Goal: Task Accomplishment & Management: Manage account settings

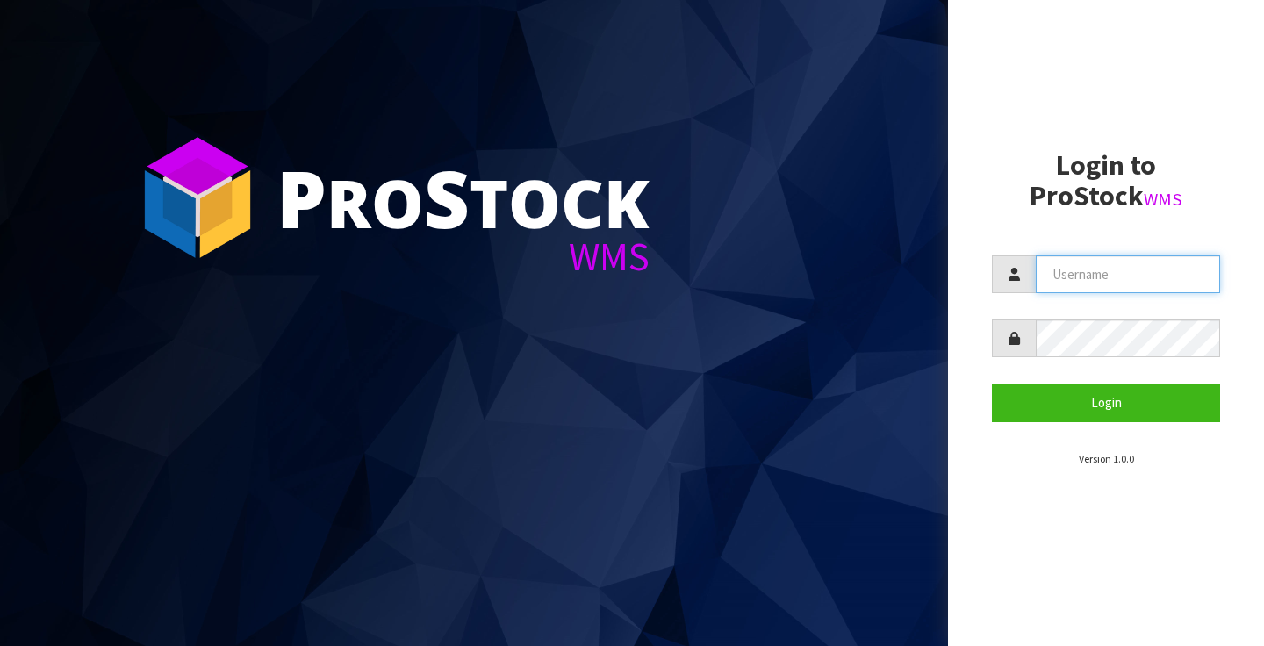
type input "[PERSON_NAME][EMAIL_ADDRESS][PERSON_NAME][DOMAIN_NAME]"
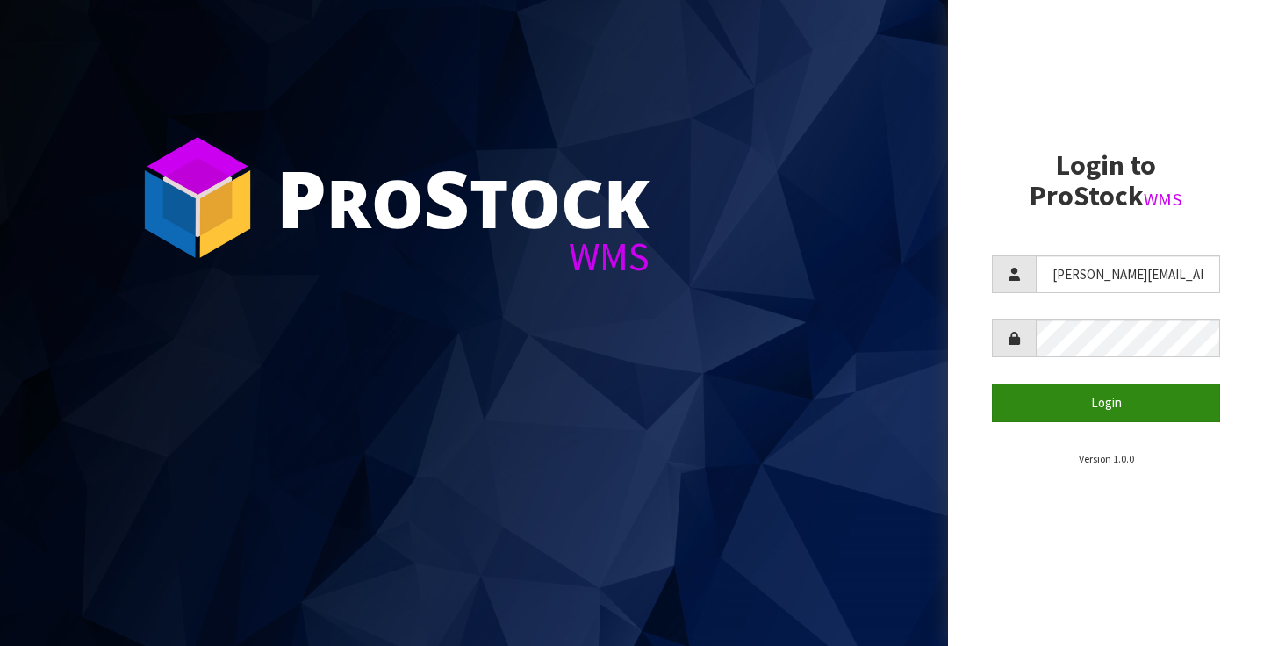
click at [1095, 400] on button "Login" at bounding box center [1106, 402] width 228 height 38
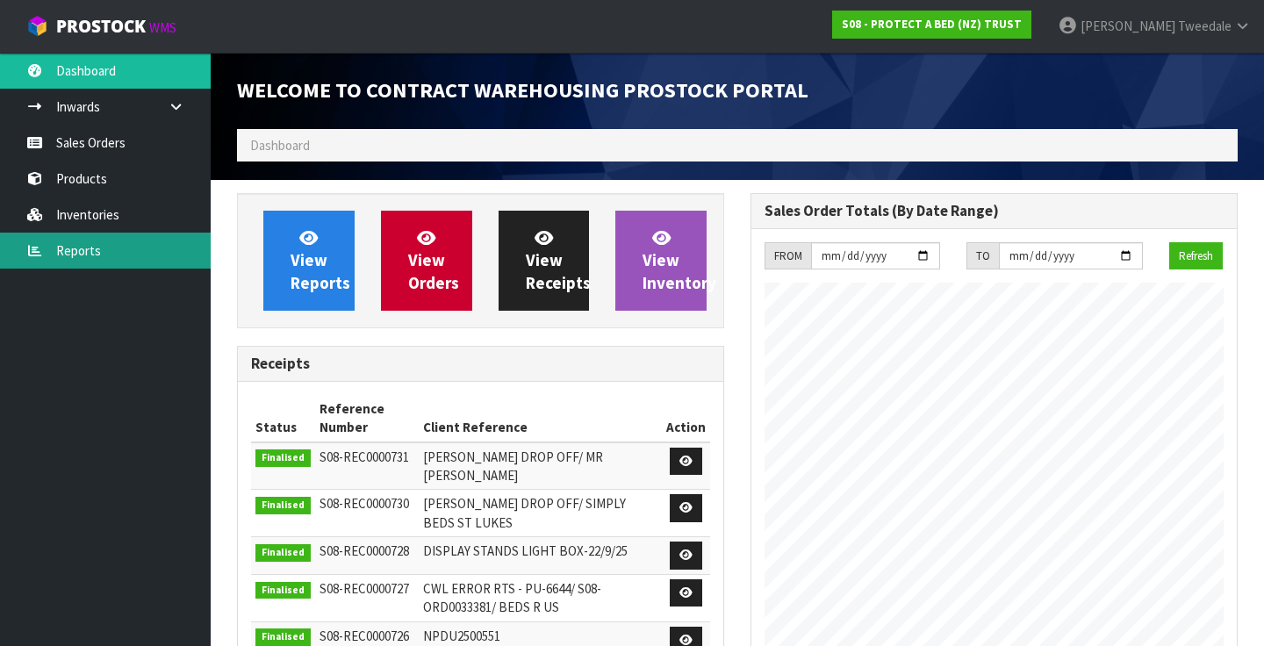
click at [74, 245] on link "Reports" at bounding box center [105, 251] width 211 height 36
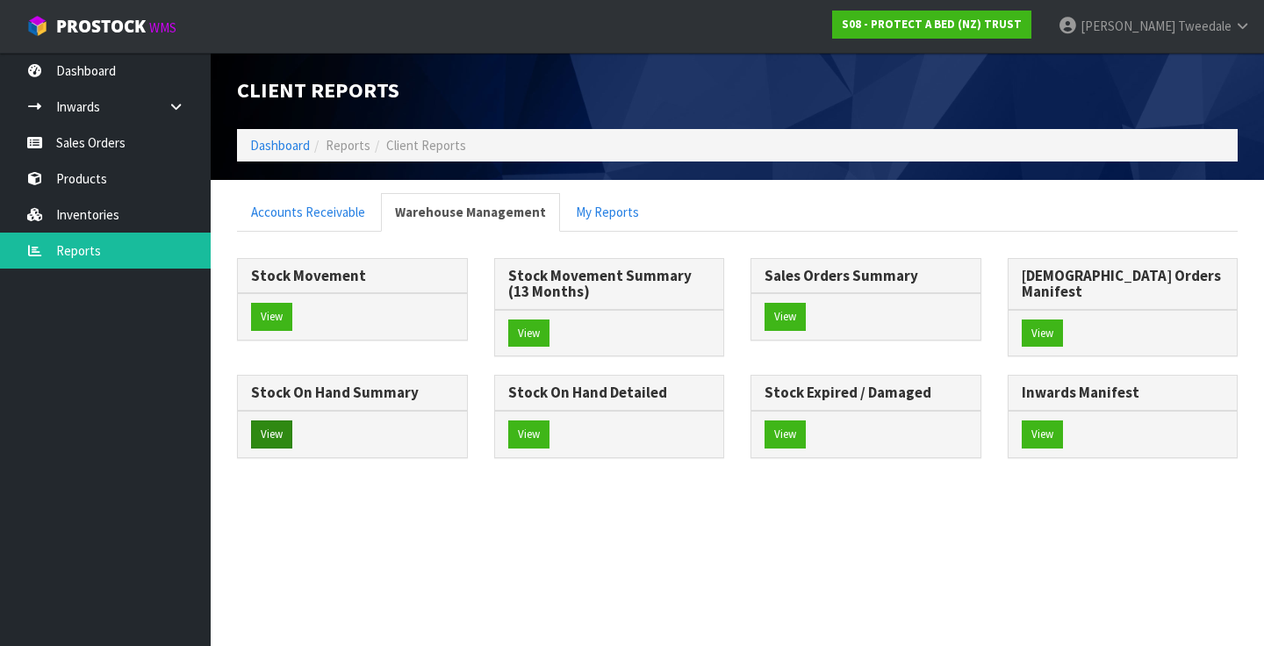
click at [292, 420] on button "View" at bounding box center [271, 434] width 41 height 28
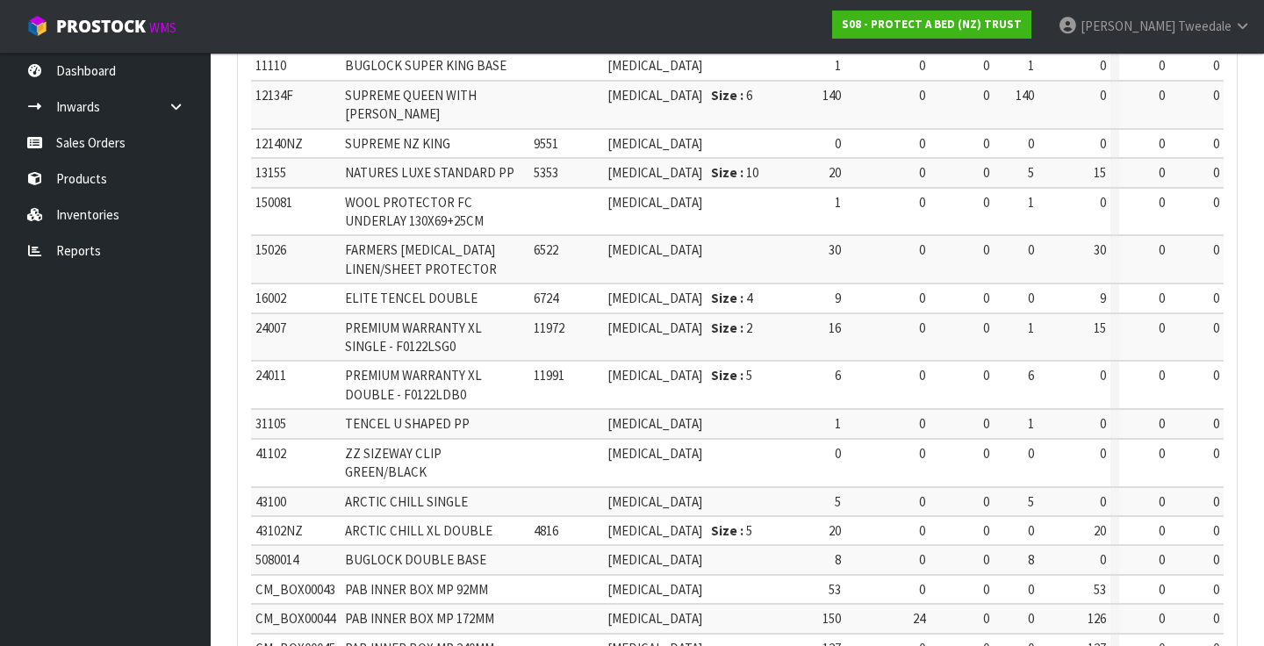
scroll to position [700, 0]
click at [1241, 28] on icon at bounding box center [1242, 25] width 17 height 13
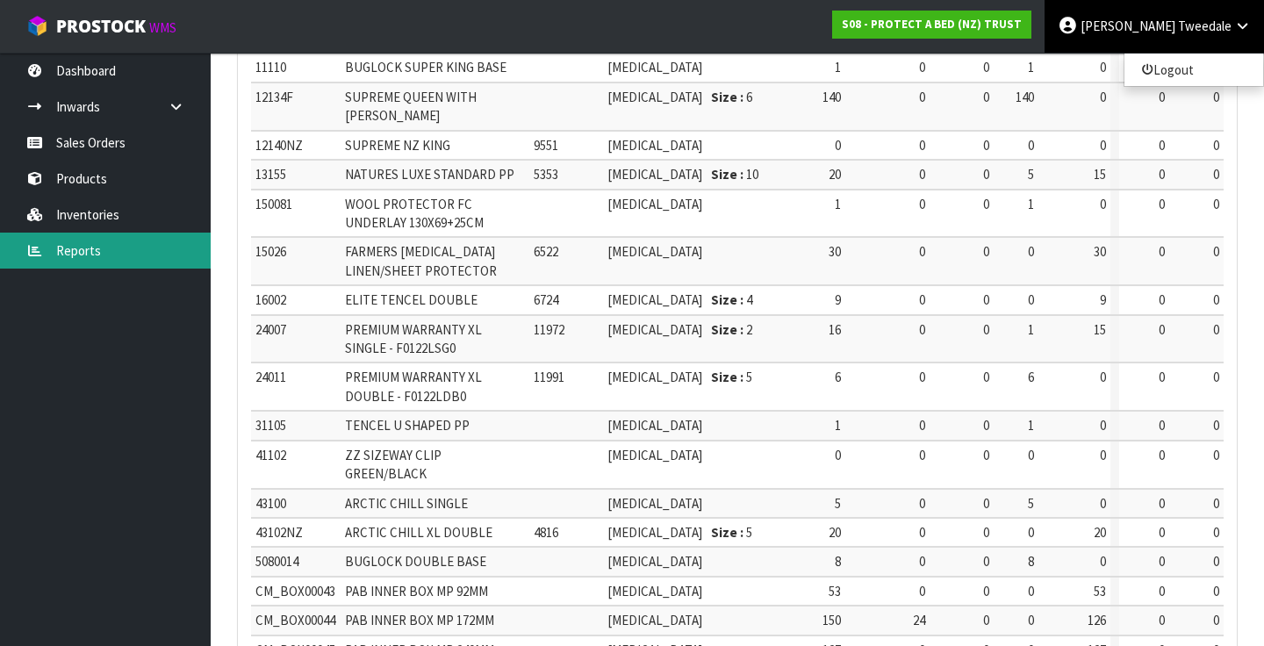
click at [71, 249] on link "Reports" at bounding box center [105, 251] width 211 height 36
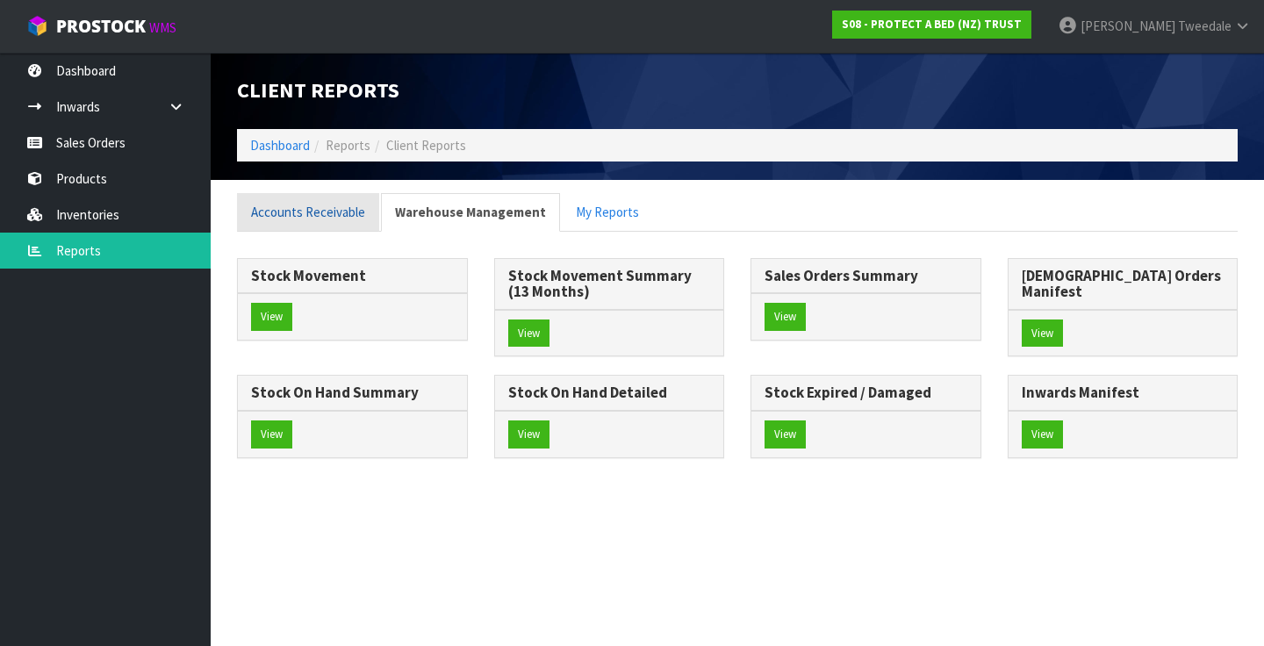
click at [326, 207] on link "Accounts Receivable" at bounding box center [308, 212] width 142 height 38
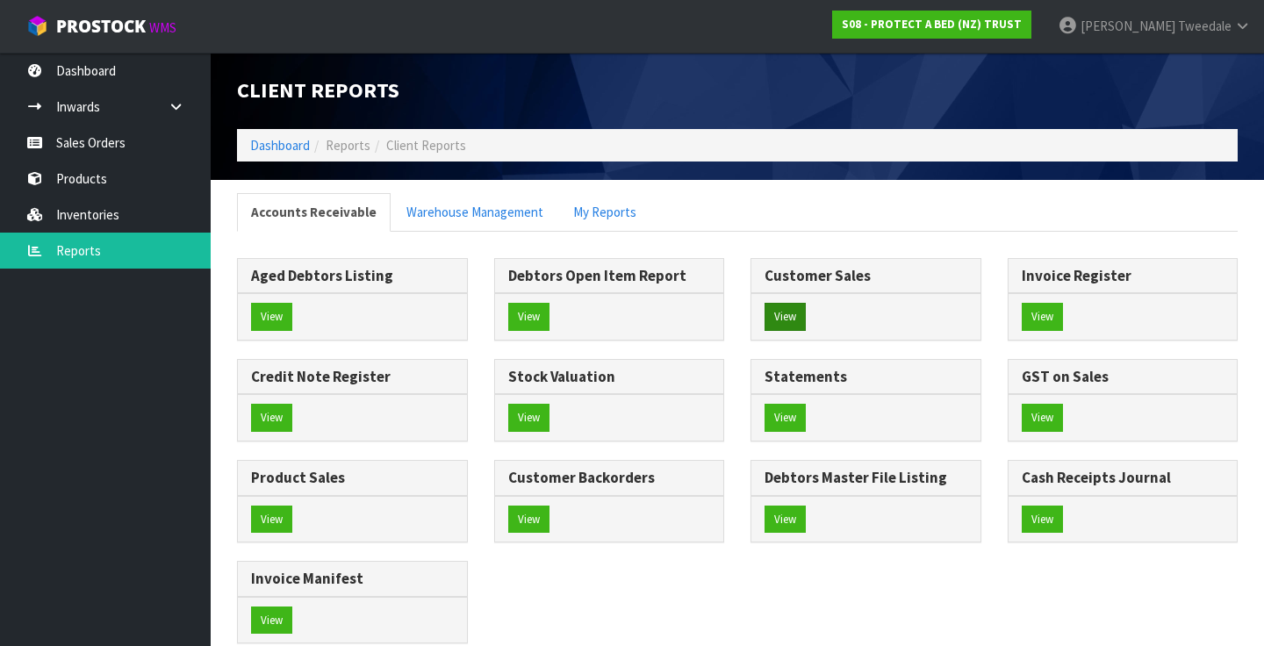
click at [799, 322] on button "View" at bounding box center [784, 317] width 41 height 28
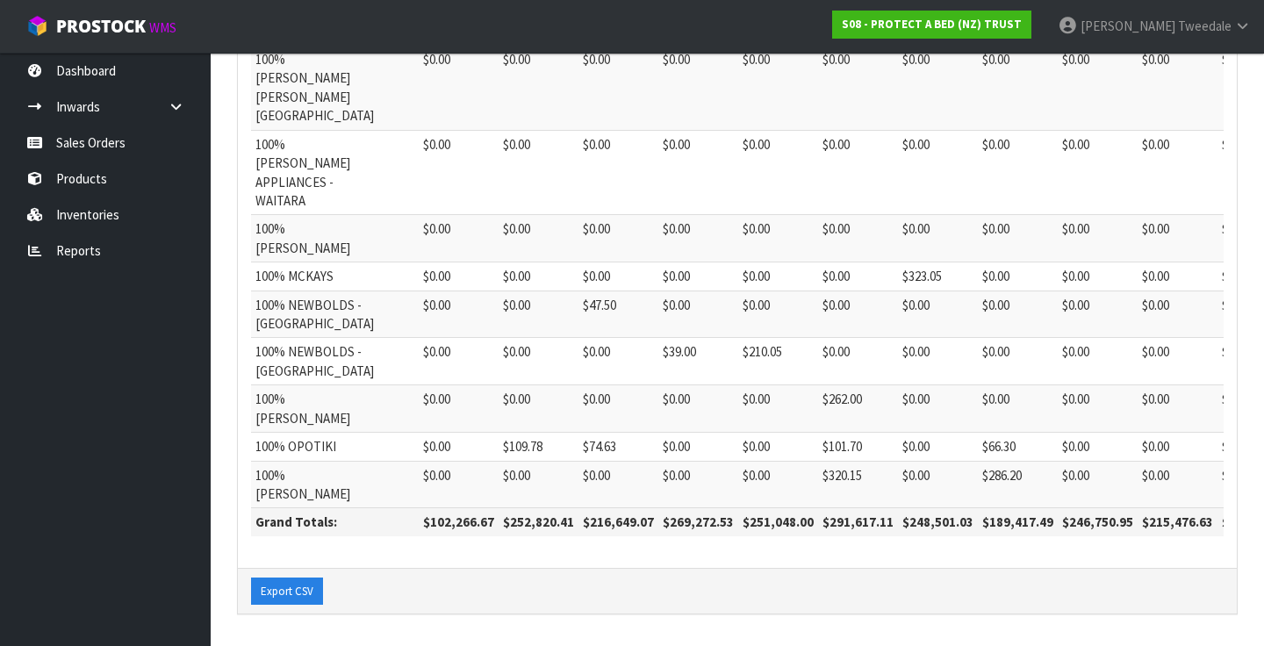
scroll to position [1240, 0]
click at [1243, 27] on icon at bounding box center [1242, 25] width 17 height 13
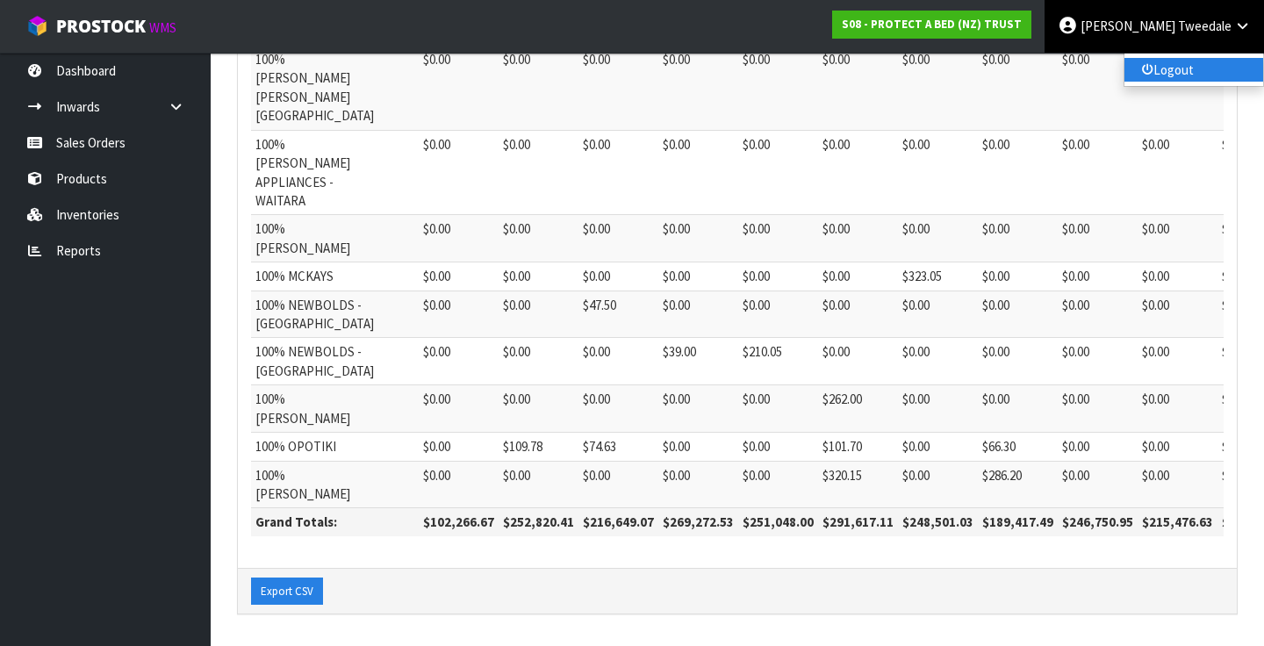
click at [1176, 70] on link "Logout" at bounding box center [1193, 70] width 139 height 24
